Goal: Information Seeking & Learning: Learn about a topic

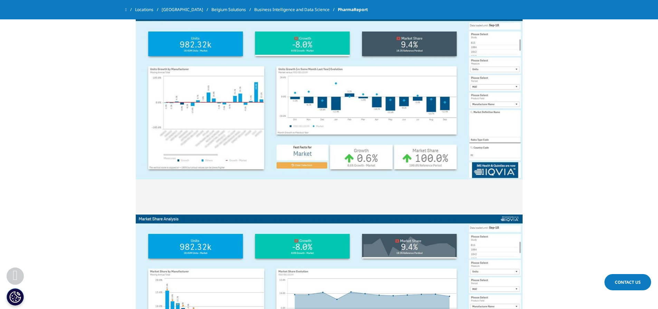
scroll to position [691, 0]
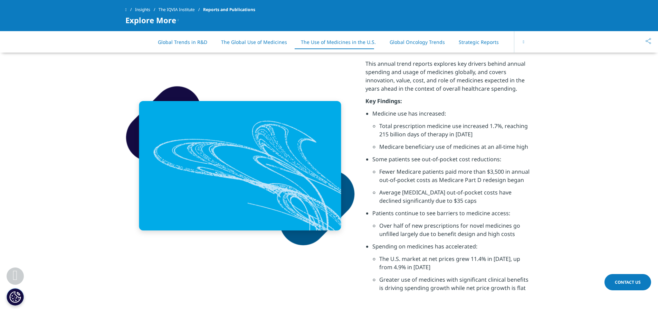
scroll to position [2246, 0]
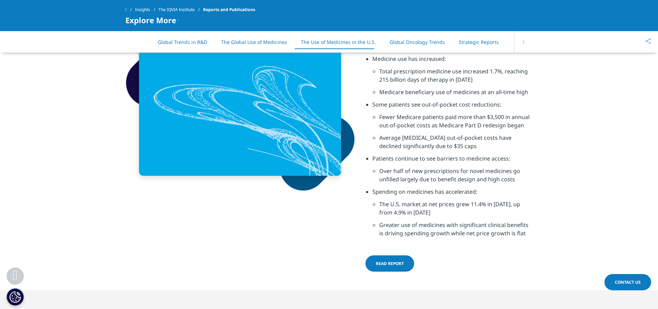
drag, startPoint x: 397, startPoint y: 267, endPoint x: 385, endPoint y: 264, distance: 12.6
click at [397, 267] on link "Read report" at bounding box center [390, 263] width 49 height 16
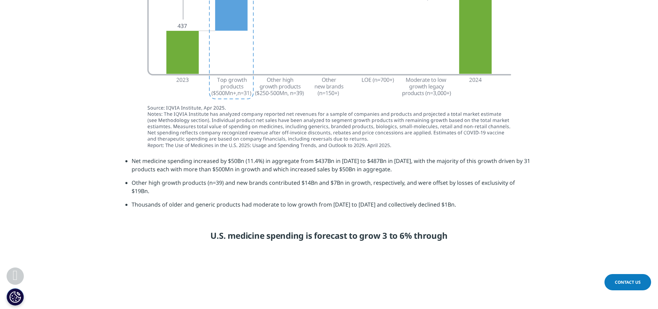
scroll to position [382, 408]
